Goal: Task Accomplishment & Management: Manage account settings

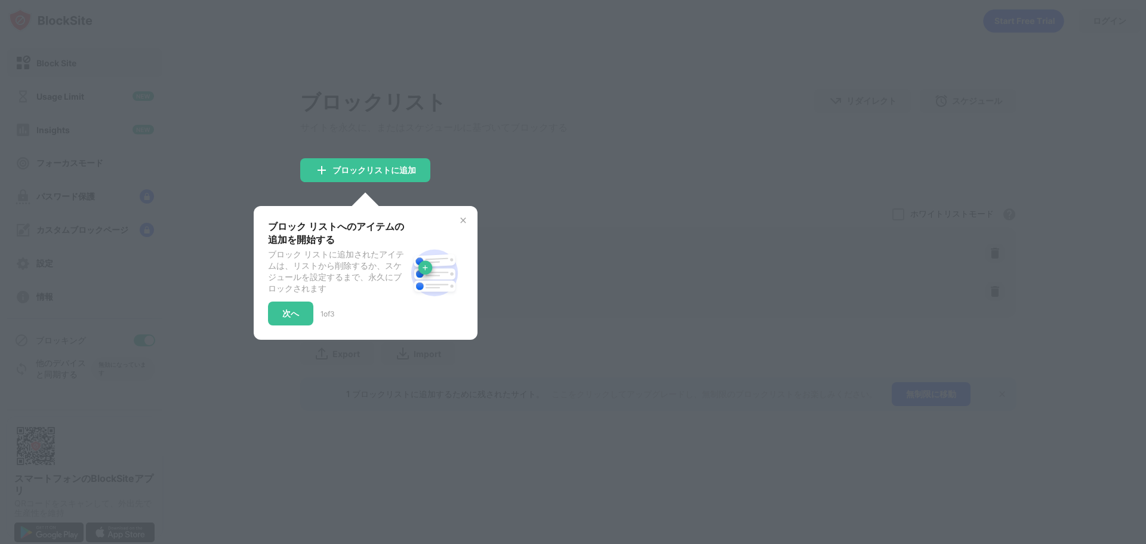
click at [464, 212] on div "ブロック リストへのアイテムの追加を開始する ブロック リストに追加されたアイテムは、リストから削除するか、スケジュールを設定するまで、永久にブロックされます…" at bounding box center [366, 273] width 224 height 134
click at [467, 222] on div "ブロック リストへのアイテムの追加を開始する ブロック リストに追加されたアイテムは、リストから削除するか、スケジュールを設定するまで、永久にブロックされます…" at bounding box center [366, 273] width 224 height 134
click at [466, 219] on img at bounding box center [464, 221] width 10 height 10
